Goal: Task Accomplishment & Management: Manage account settings

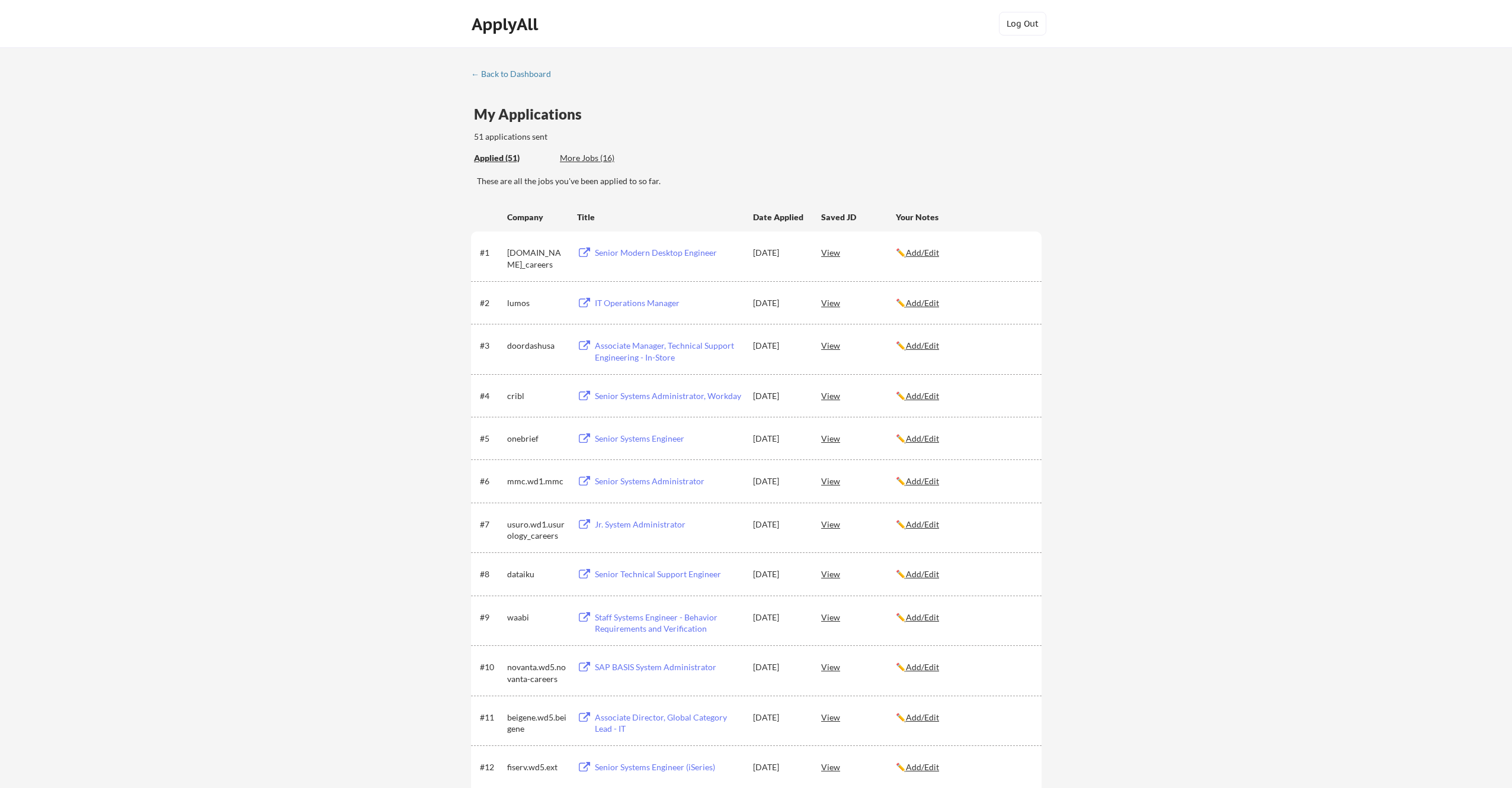
click at [515, 75] on div "← Back to Dashboard" at bounding box center [515, 74] width 89 height 9
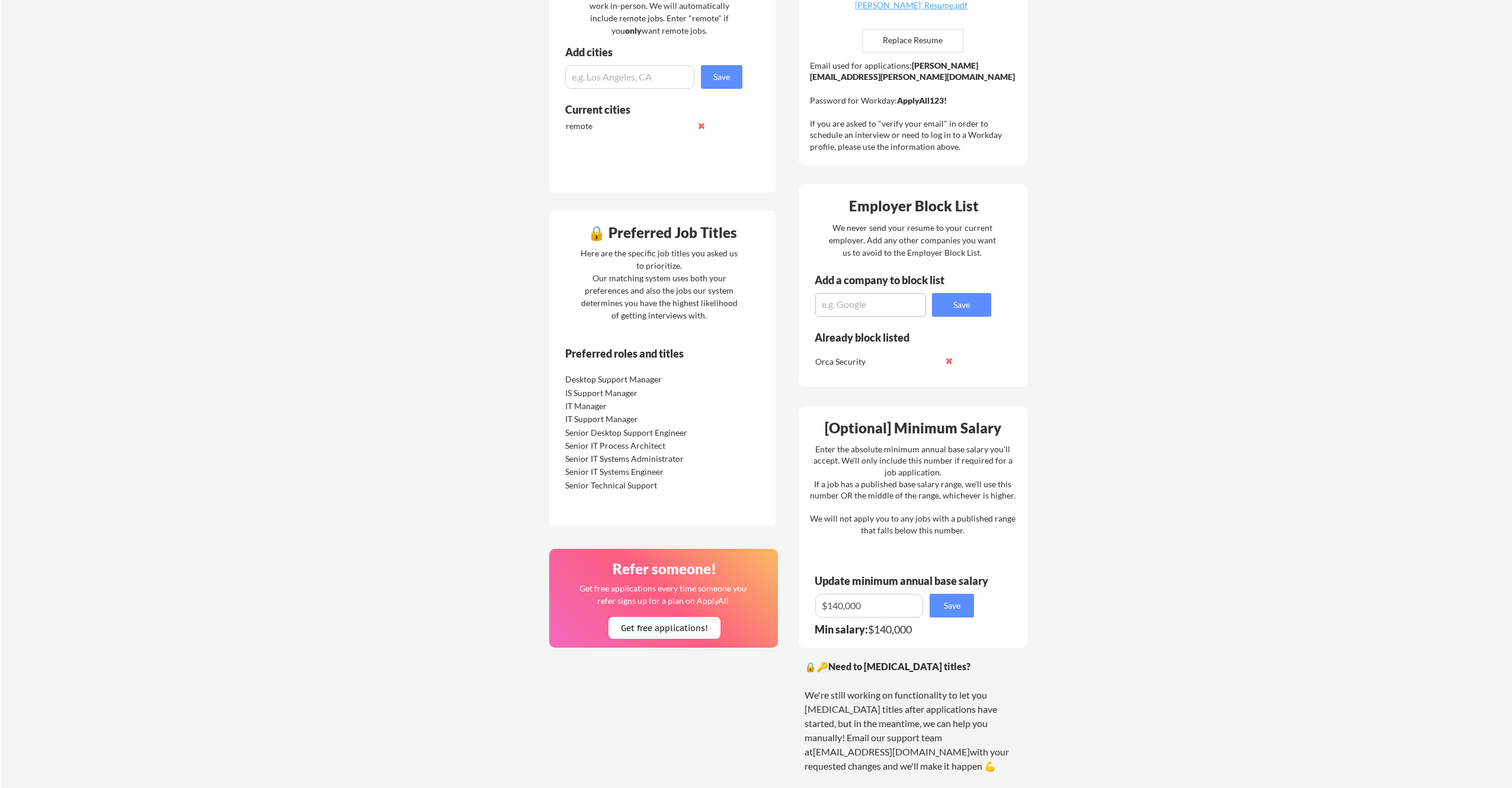
scroll to position [346, 0]
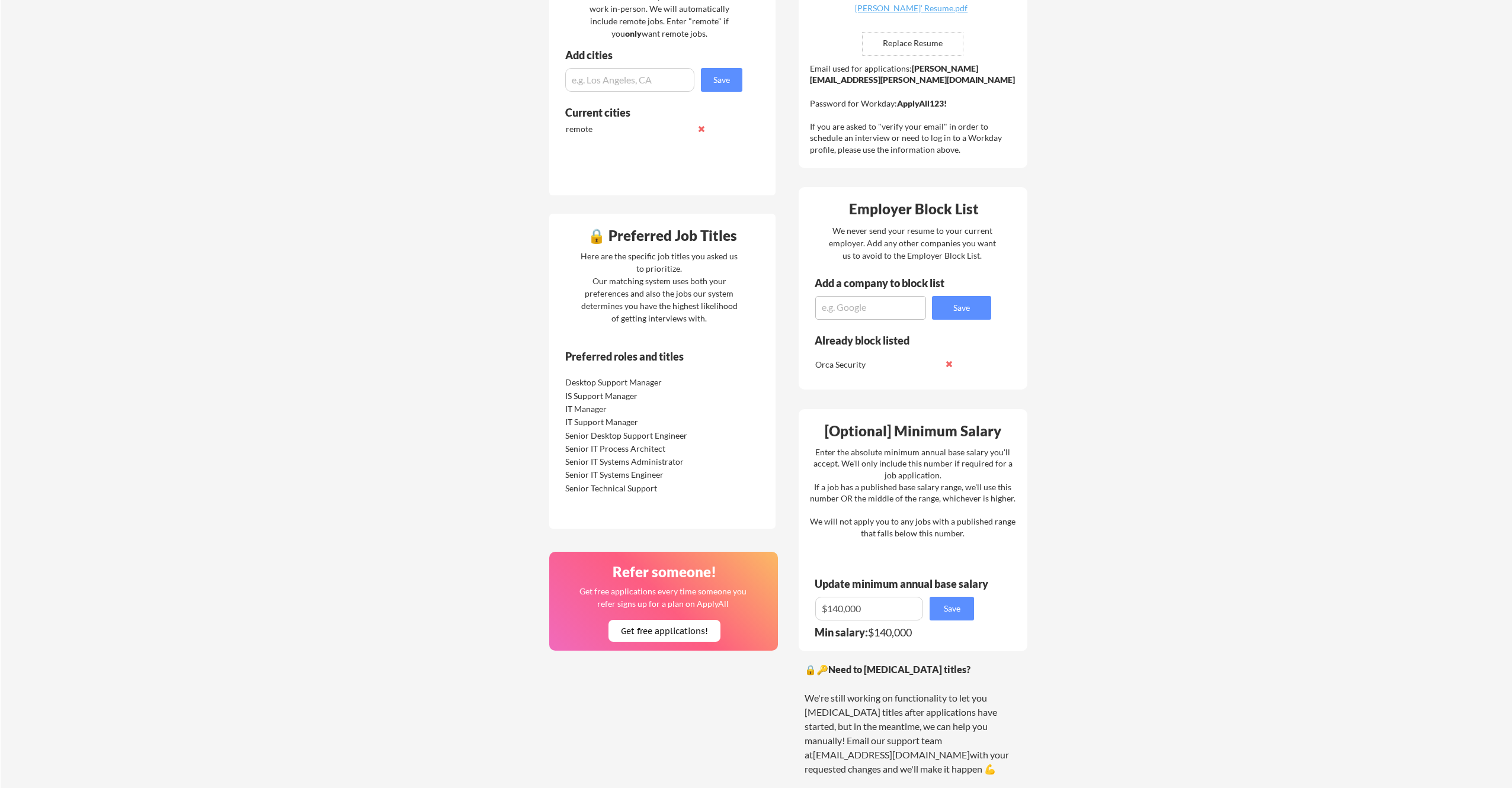
click at [709, 411] on div "IT Manager" at bounding box center [636, 408] width 149 height 13
click at [652, 347] on div "🔒 Preferred Job Titles Here are the specific job titles you asked us to priorit…" at bounding box center [662, 371] width 226 height 315
click at [665, 346] on div "🔒 Preferred Job Titles Here are the specific job titles you asked us to priorit…" at bounding box center [662, 371] width 226 height 315
click at [663, 449] on div "Senior IT Process Architect" at bounding box center [627, 449] width 125 height 12
click at [679, 450] on div "Senior IT Process Architect" at bounding box center [627, 449] width 125 height 12
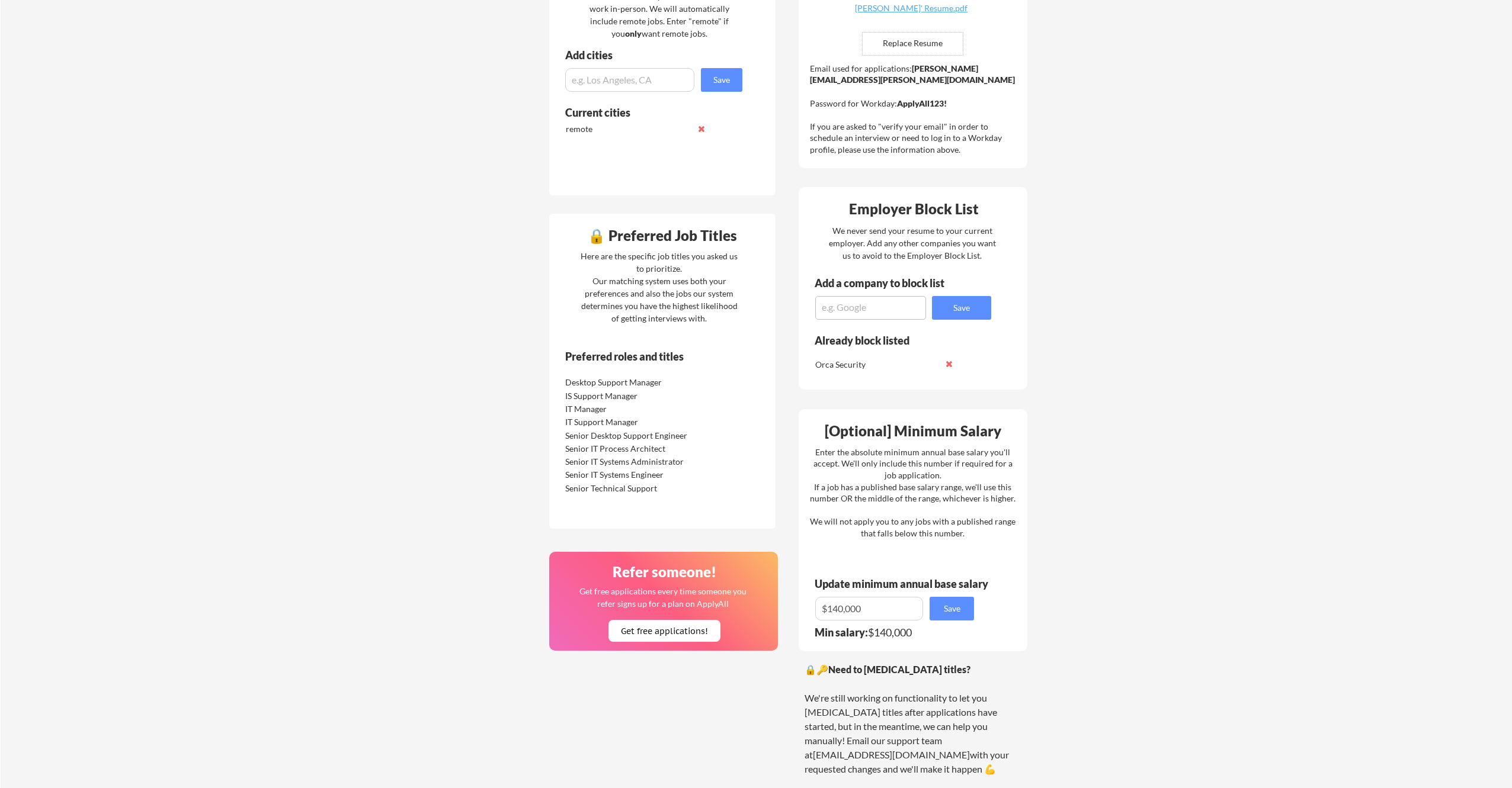
click at [678, 451] on div "Senior IT Process Architect" at bounding box center [627, 449] width 125 height 12
click at [676, 460] on div "Senior IT Systems Administrator" at bounding box center [627, 461] width 125 height 12
click at [1218, 232] on div "Your Dashboard You're being applied to jobs! 🙌 We've started applying you to jo…" at bounding box center [756, 284] width 1511 height 1166
click at [1212, 232] on div "Your Dashboard You're being applied to jobs! 🙌 We've started applying you to jo…" at bounding box center [756, 284] width 1511 height 1166
